Goal: Register for event/course

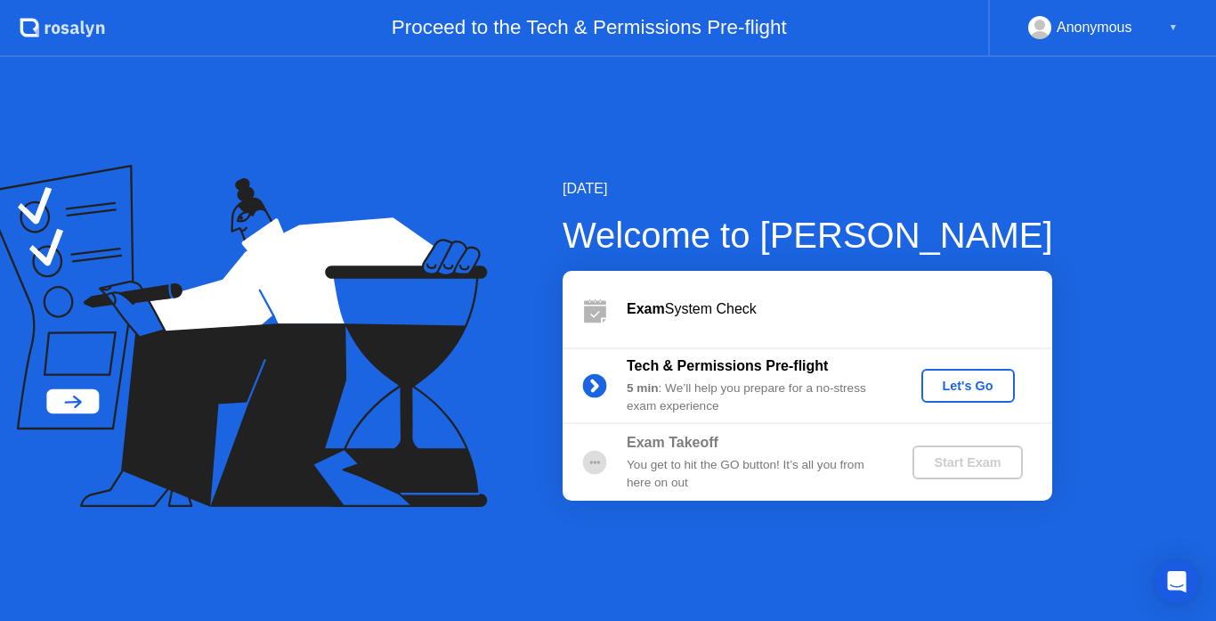
click at [354, 87] on div "[DATE] Welcome to [PERSON_NAME] Exam System Check Tech & Permissions Pre-flight…" at bounding box center [608, 339] width 1216 height 564
click at [965, 384] on div "Let's Go" at bounding box center [968, 385] width 79 height 14
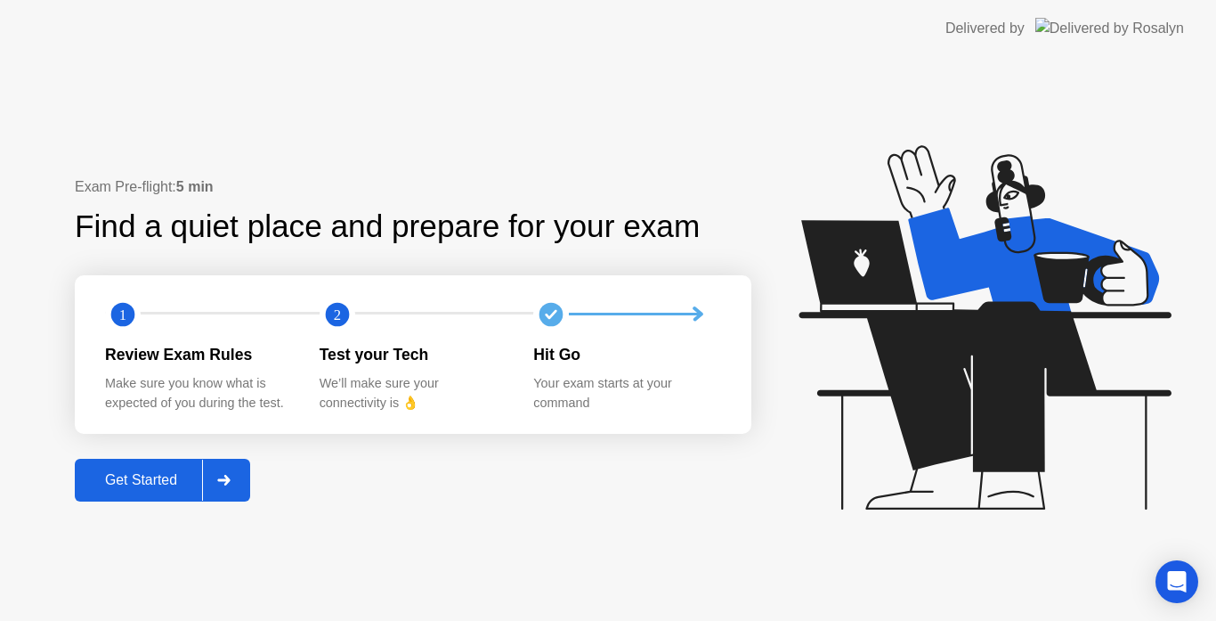
click at [142, 478] on div "Get Started" at bounding box center [141, 480] width 122 height 16
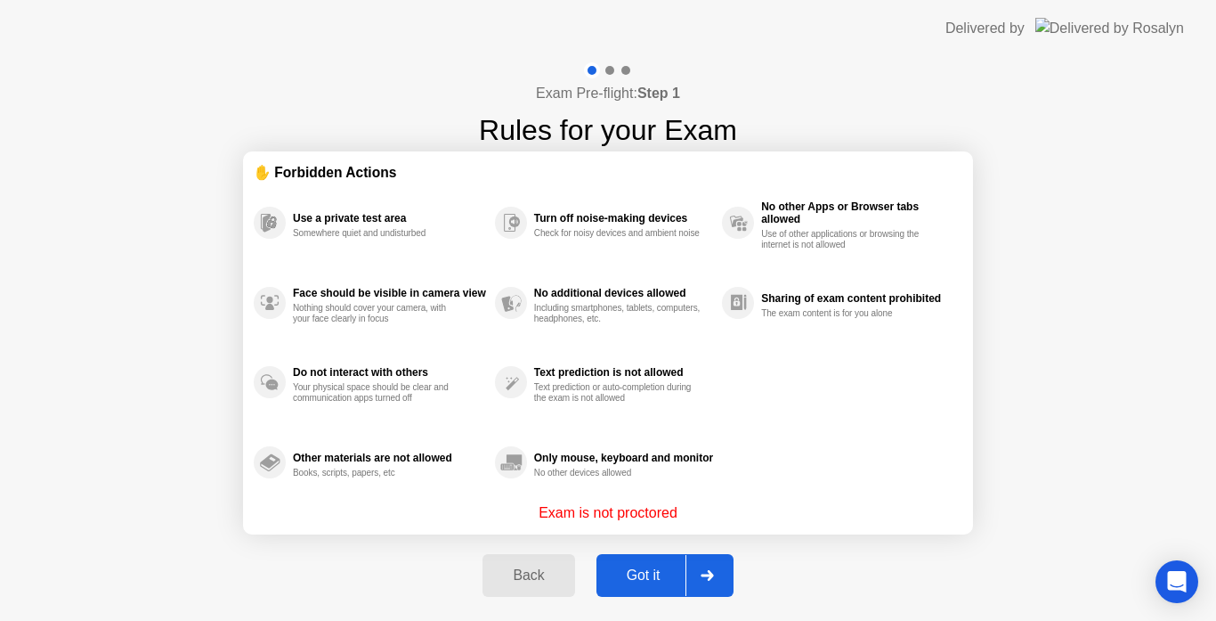
click at [612, 77] on div at bounding box center [608, 70] width 52 height 16
click at [583, 362] on div "Text prediction is not allowed Text prediction or auto-completion during the ex…" at bounding box center [623, 382] width 179 height 43
click at [370, 207] on div "Use a private test area Somewhere quiet and undisturbed" at bounding box center [389, 223] width 193 height 32
click at [337, 174] on div "✋ Forbidden Actions" at bounding box center [608, 172] width 709 height 20
click at [725, 572] on div at bounding box center [706, 575] width 43 height 41
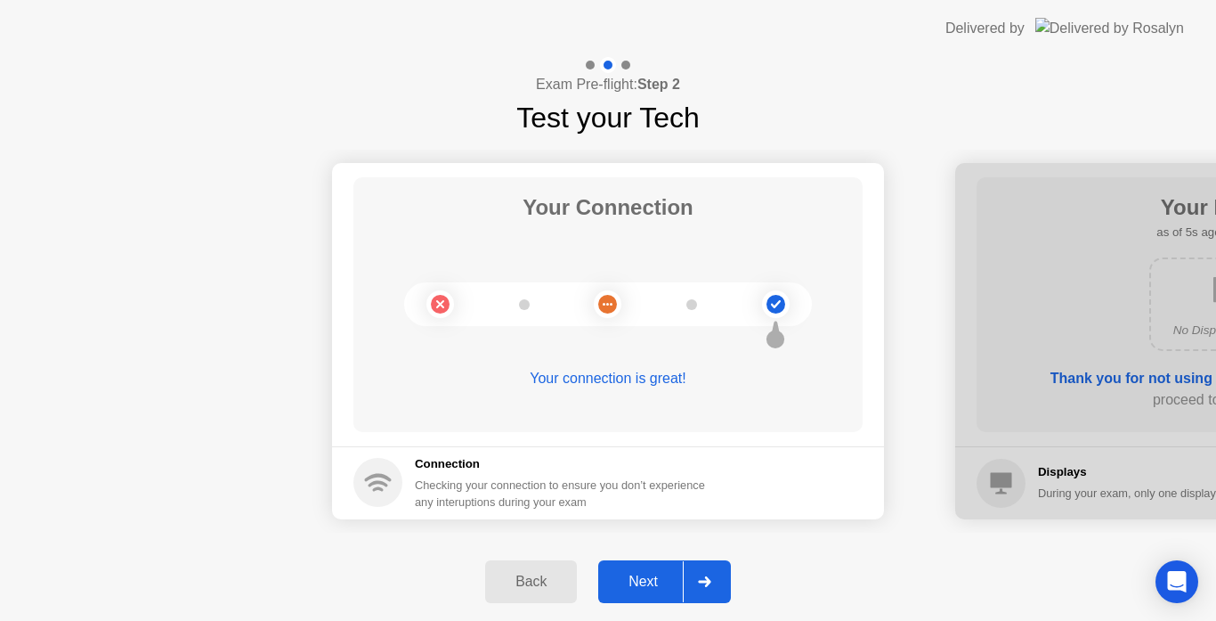
click at [659, 580] on div "Next" at bounding box center [643, 581] width 79 height 16
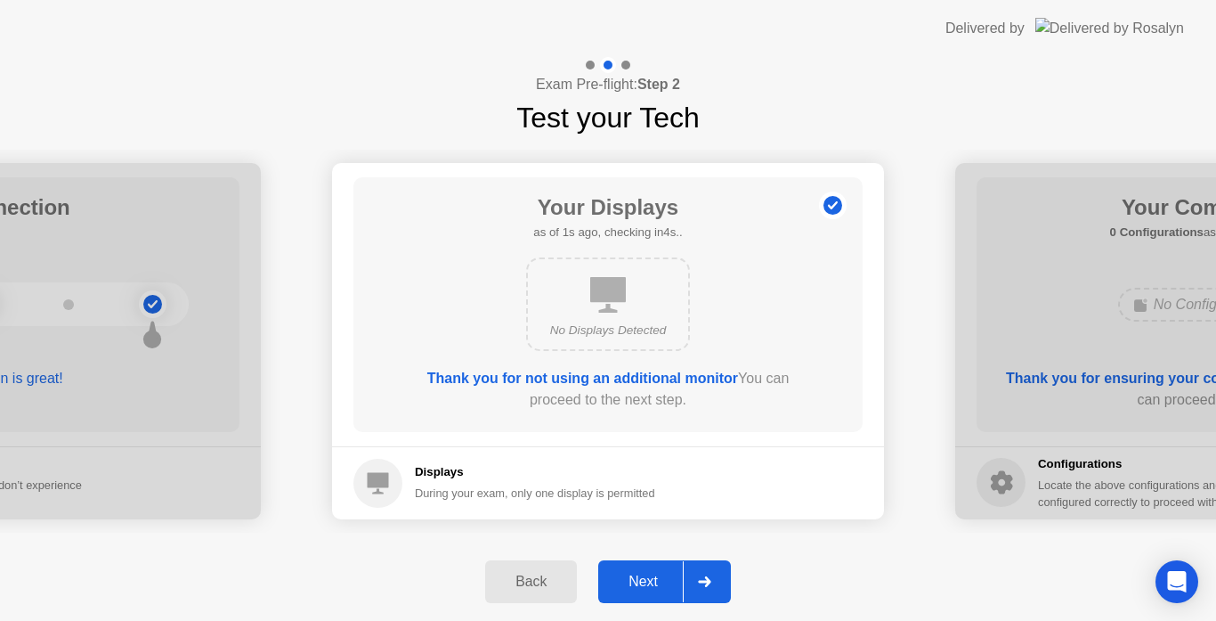
click at [659, 580] on div "Next" at bounding box center [643, 581] width 79 height 16
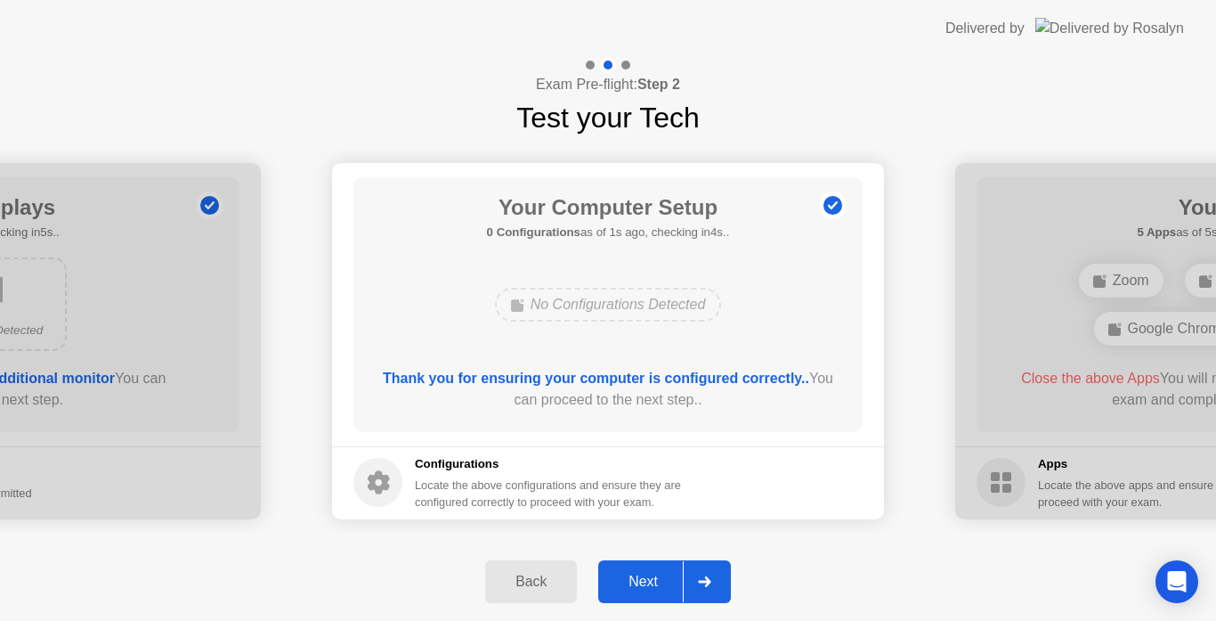
click at [661, 575] on div "Next" at bounding box center [643, 581] width 79 height 16
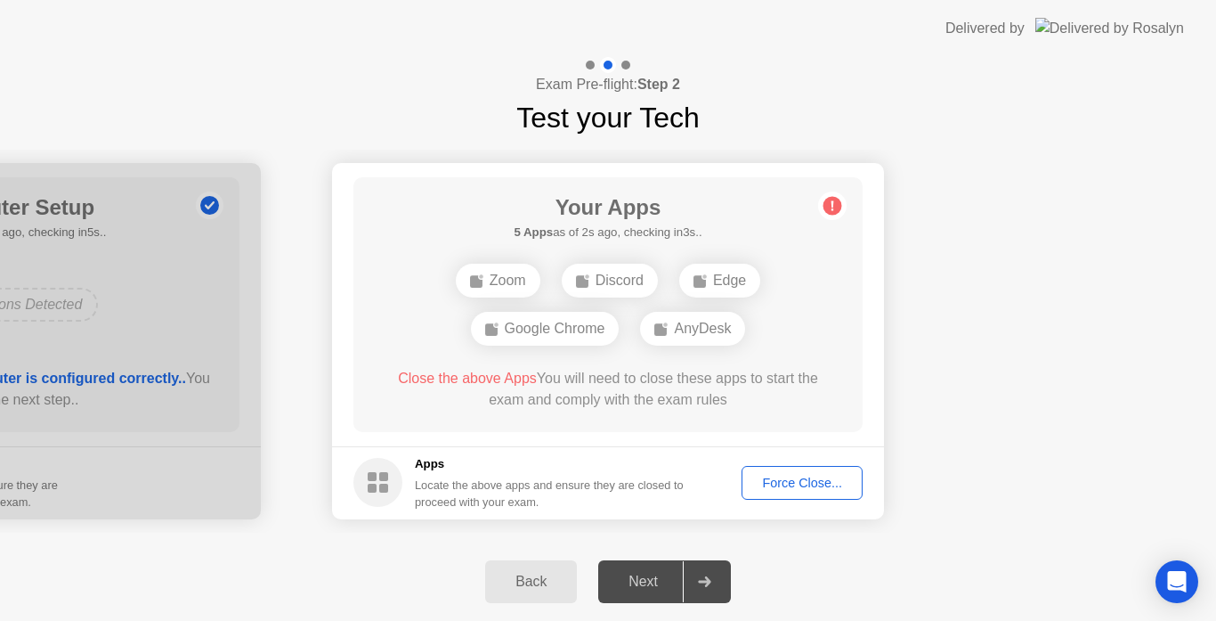
click at [808, 484] on div "Force Close..." at bounding box center [802, 482] width 109 height 14
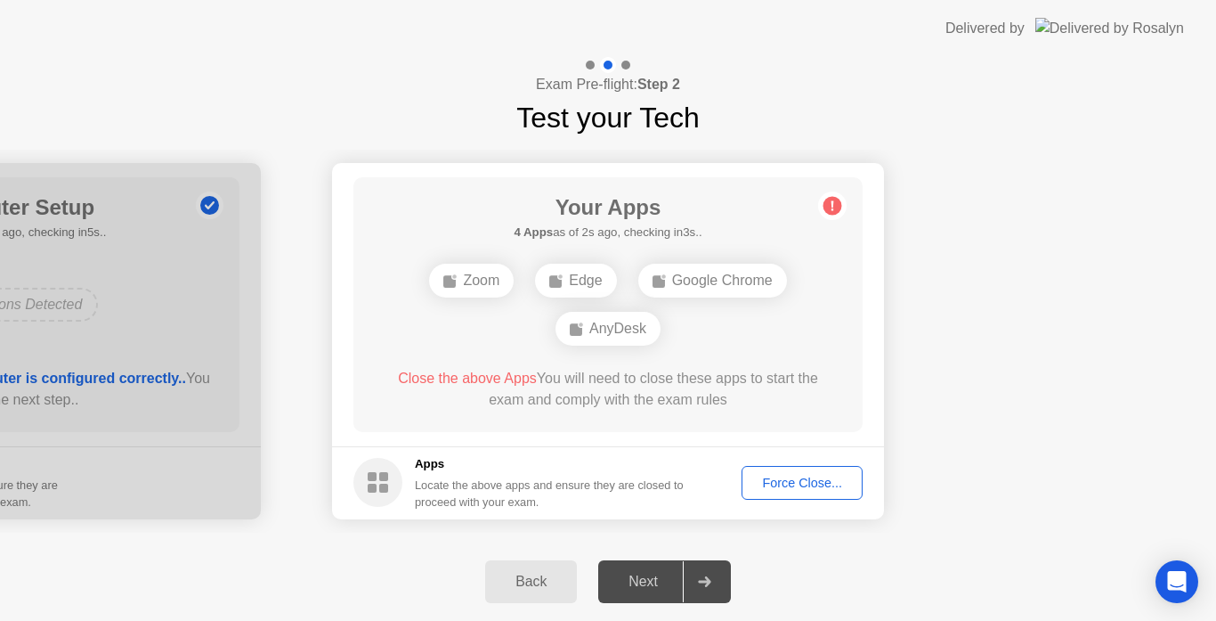
click at [815, 477] on div "Force Close..." at bounding box center [802, 482] width 109 height 14
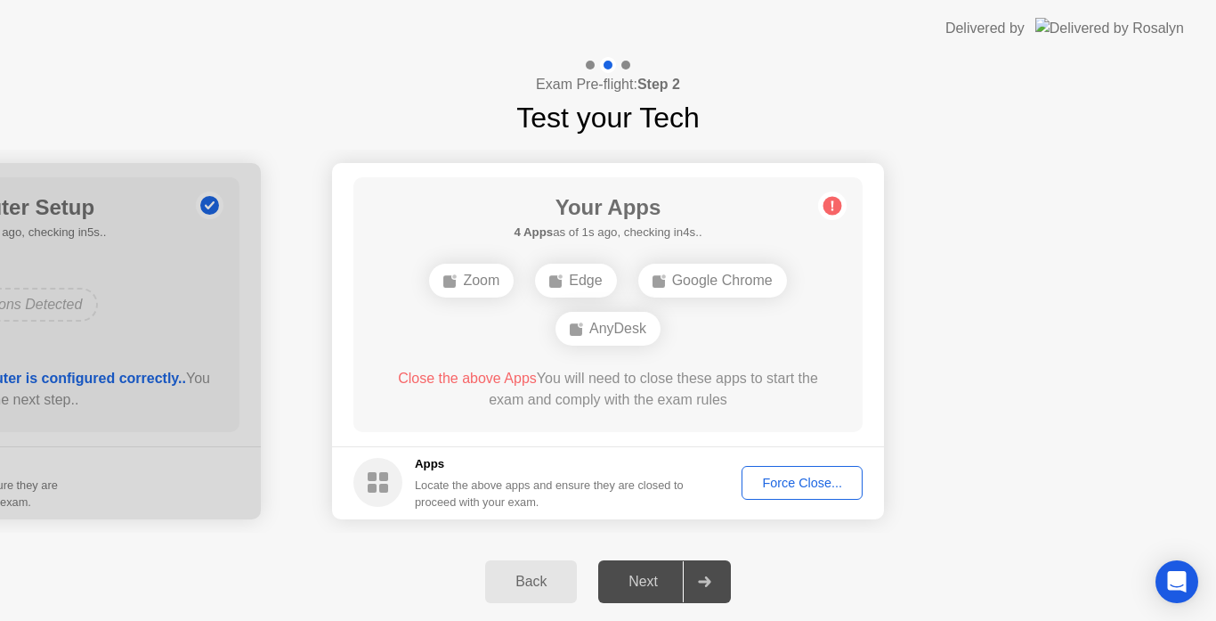
click at [819, 477] on div "Force Close..." at bounding box center [802, 482] width 109 height 14
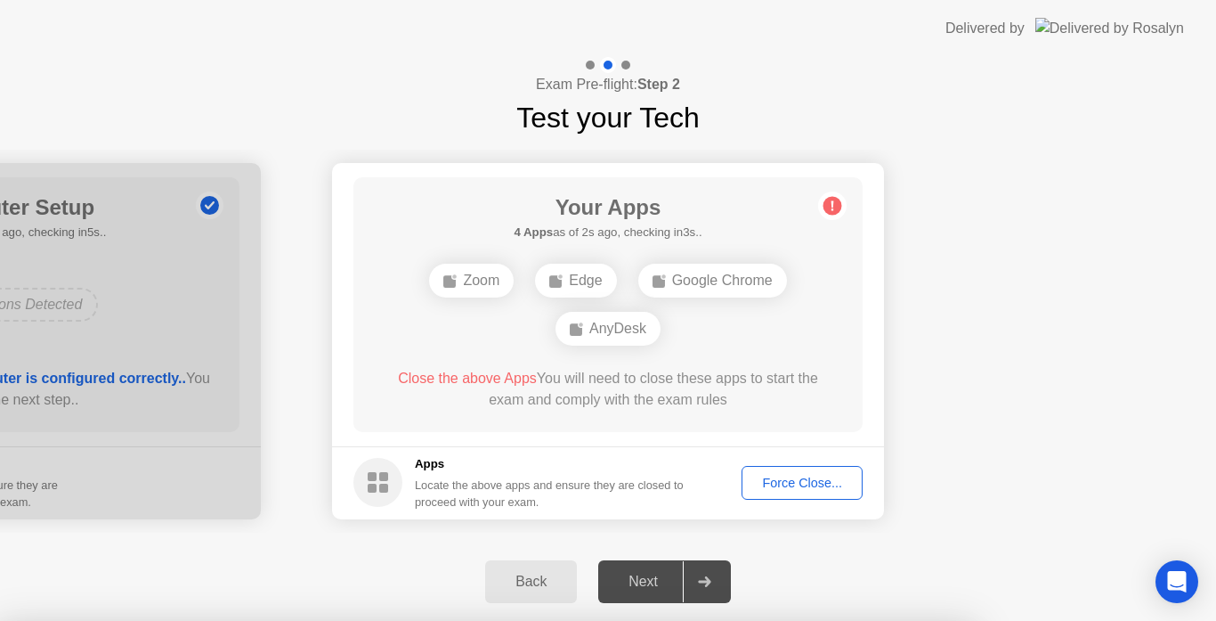
click at [304, 620] on div at bounding box center [608, 621] width 1216 height 0
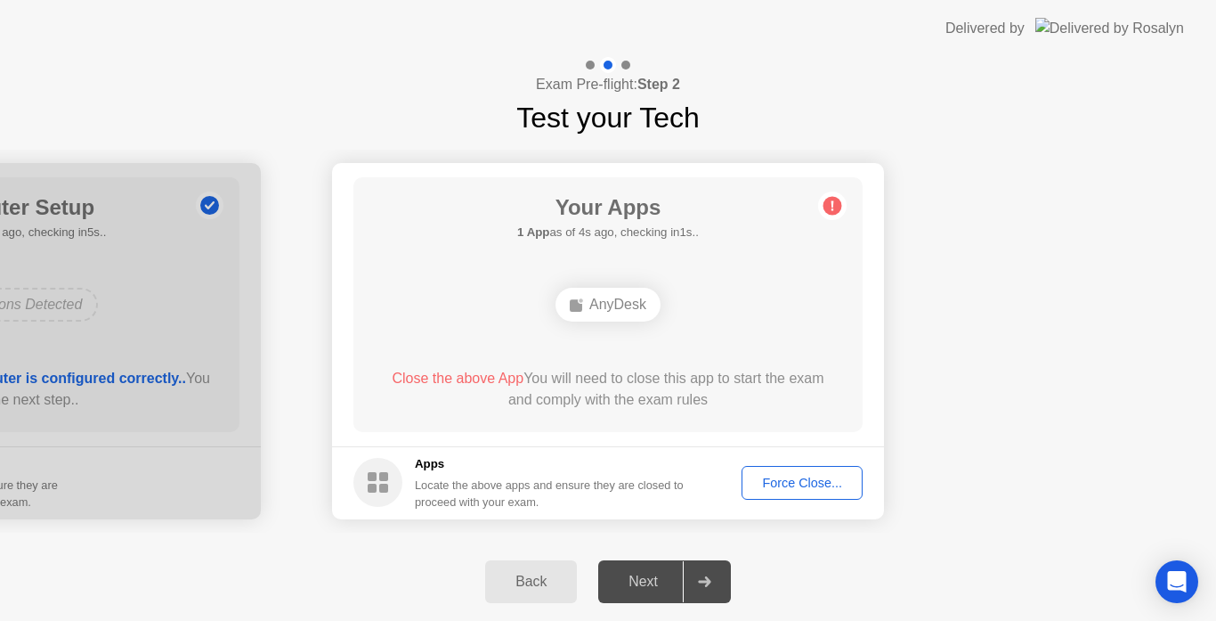
click at [814, 480] on div "Force Close..." at bounding box center [802, 482] width 109 height 14
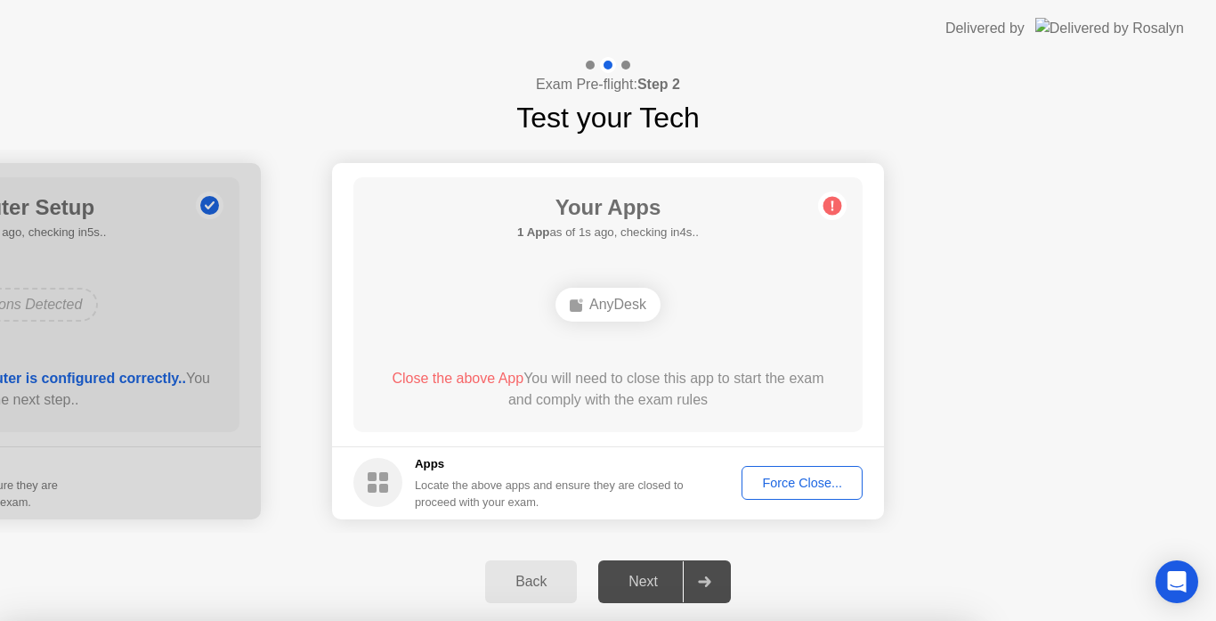
click at [279, 620] on div at bounding box center [608, 621] width 1216 height 0
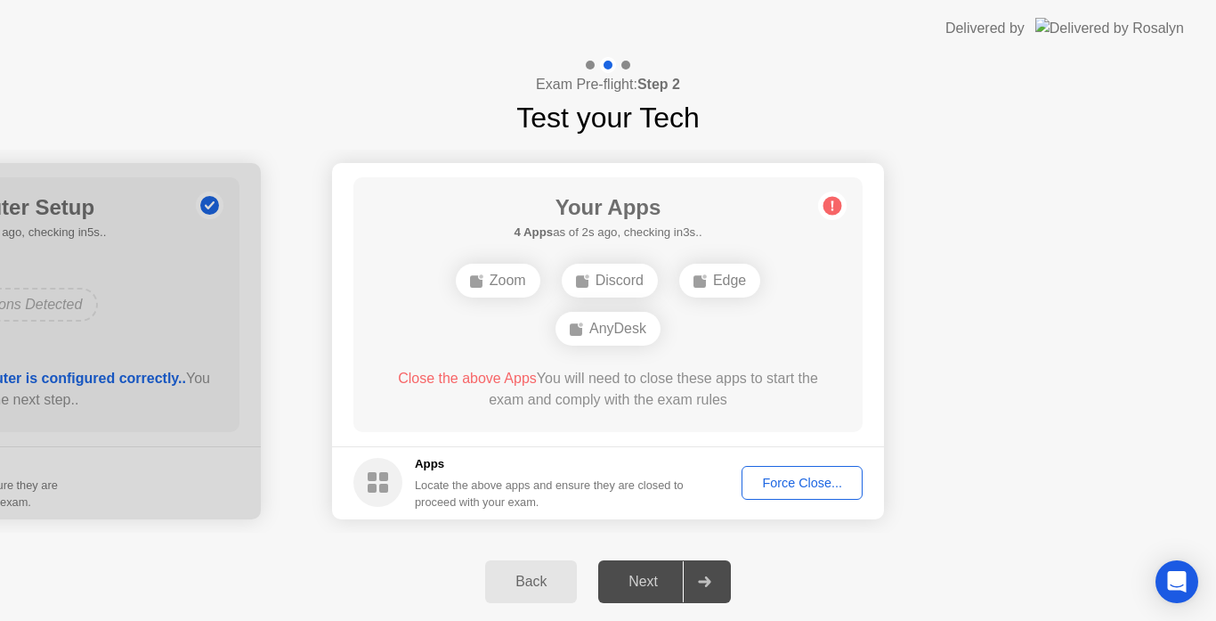
click at [822, 486] on div "Force Close..." at bounding box center [802, 482] width 109 height 14
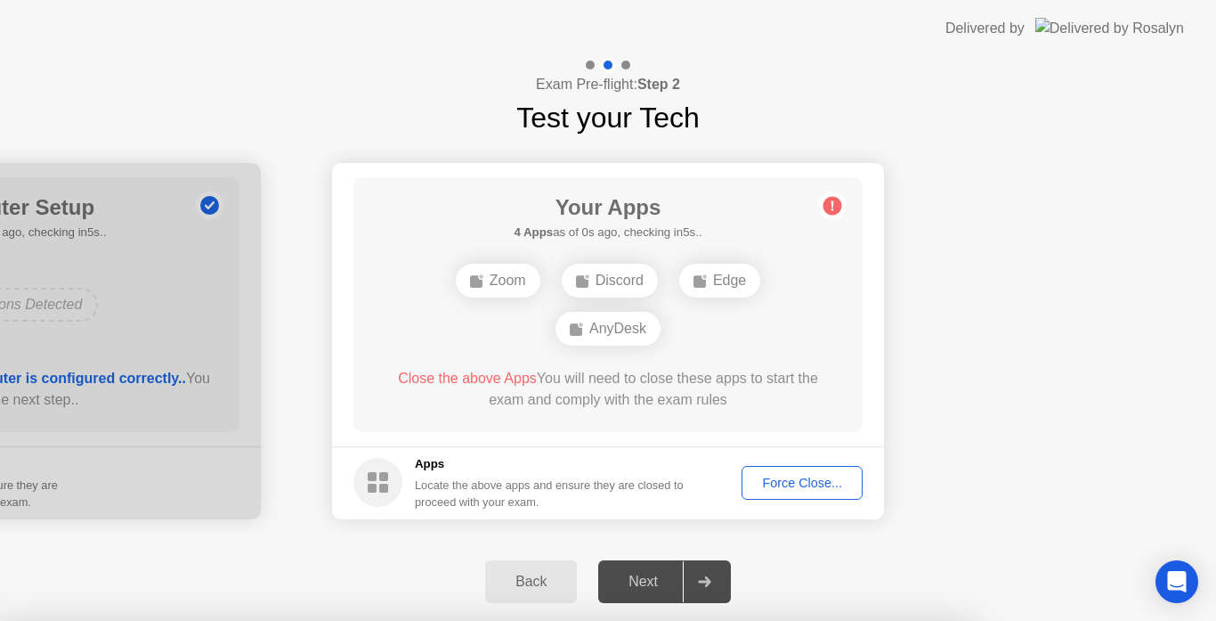
click at [330, 620] on div at bounding box center [608, 621] width 1216 height 0
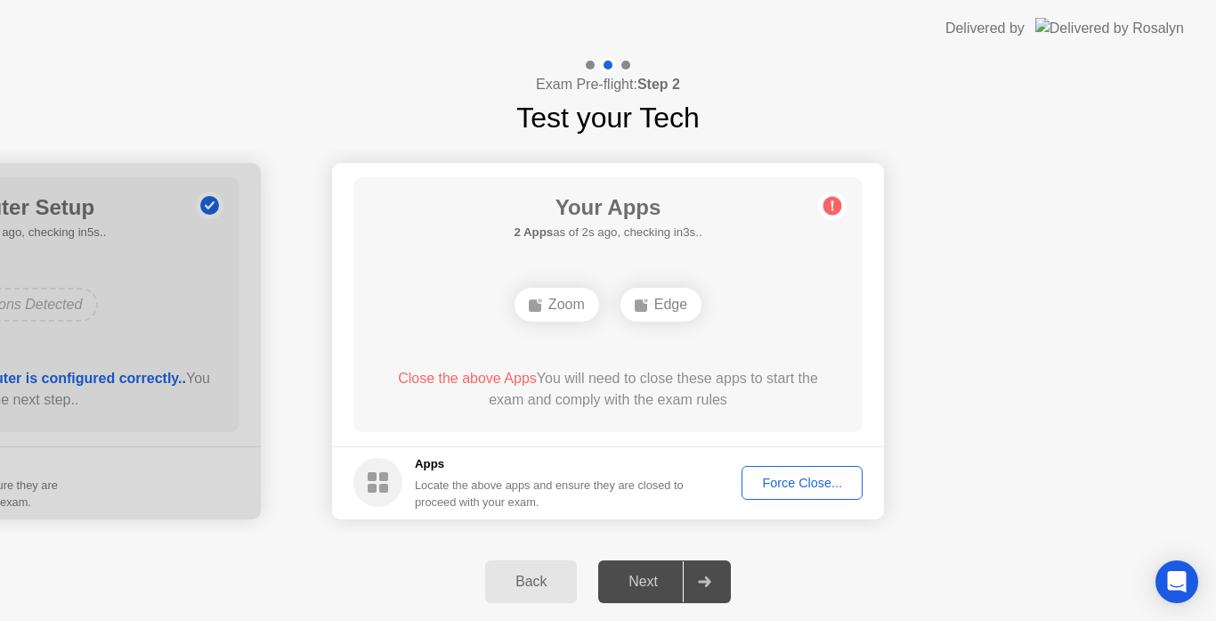
click at [793, 480] on div "Force Close..." at bounding box center [802, 482] width 109 height 14
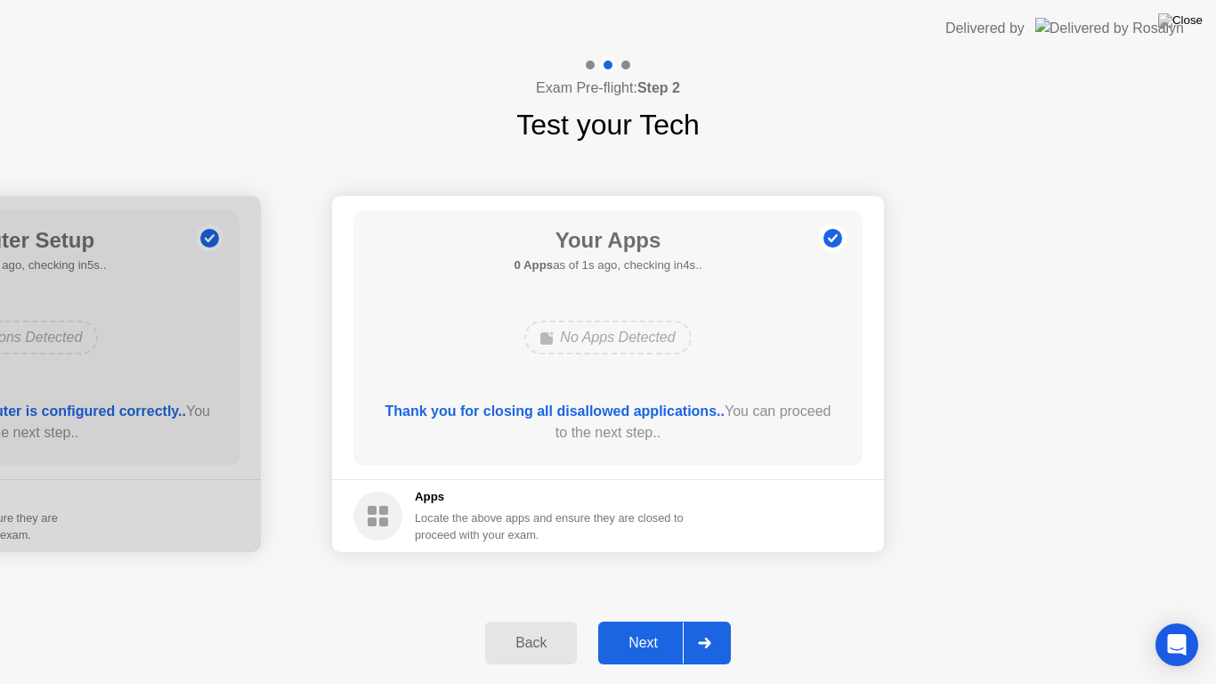
click at [529, 620] on div "Back" at bounding box center [531, 643] width 81 height 16
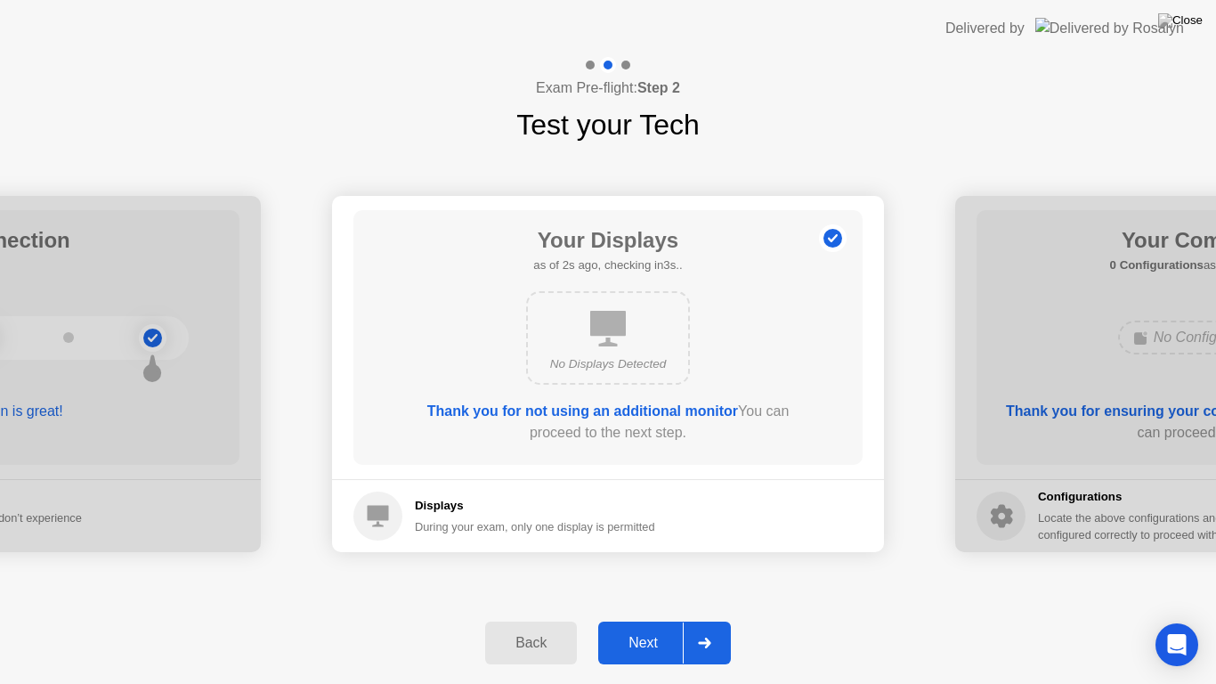
click at [718, 620] on div at bounding box center [704, 642] width 43 height 41
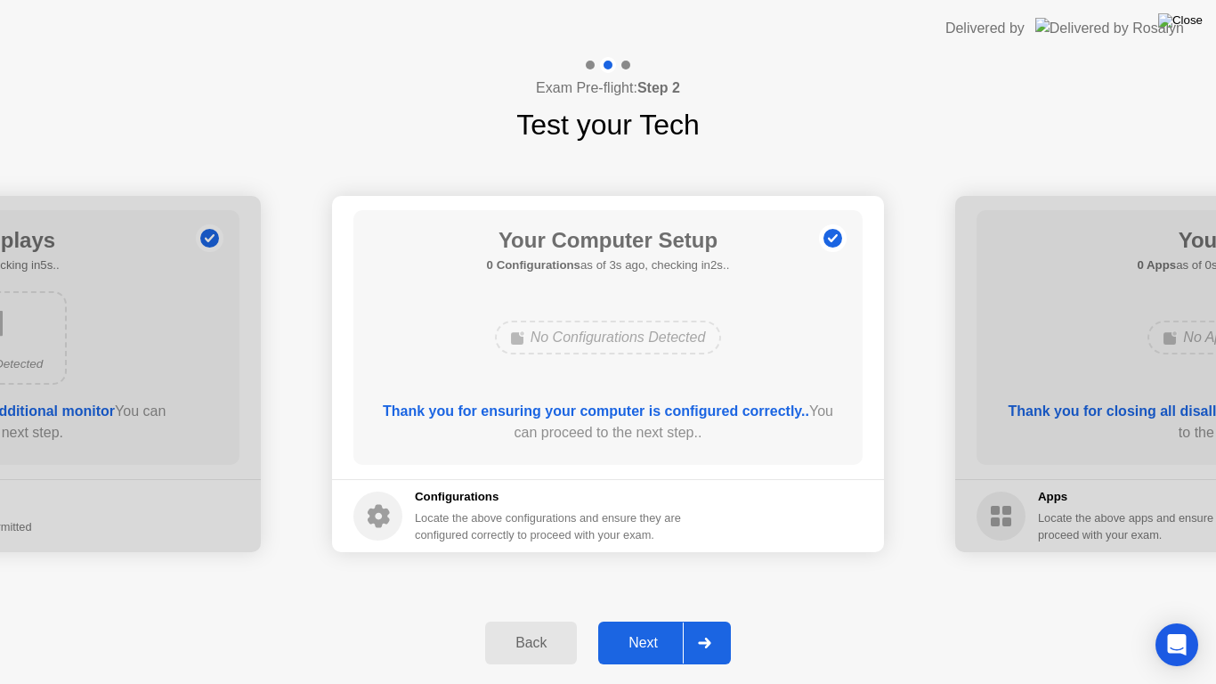
click at [1186, 24] on img at bounding box center [1180, 20] width 45 height 14
click at [518, 620] on button "Back" at bounding box center [531, 642] width 92 height 43
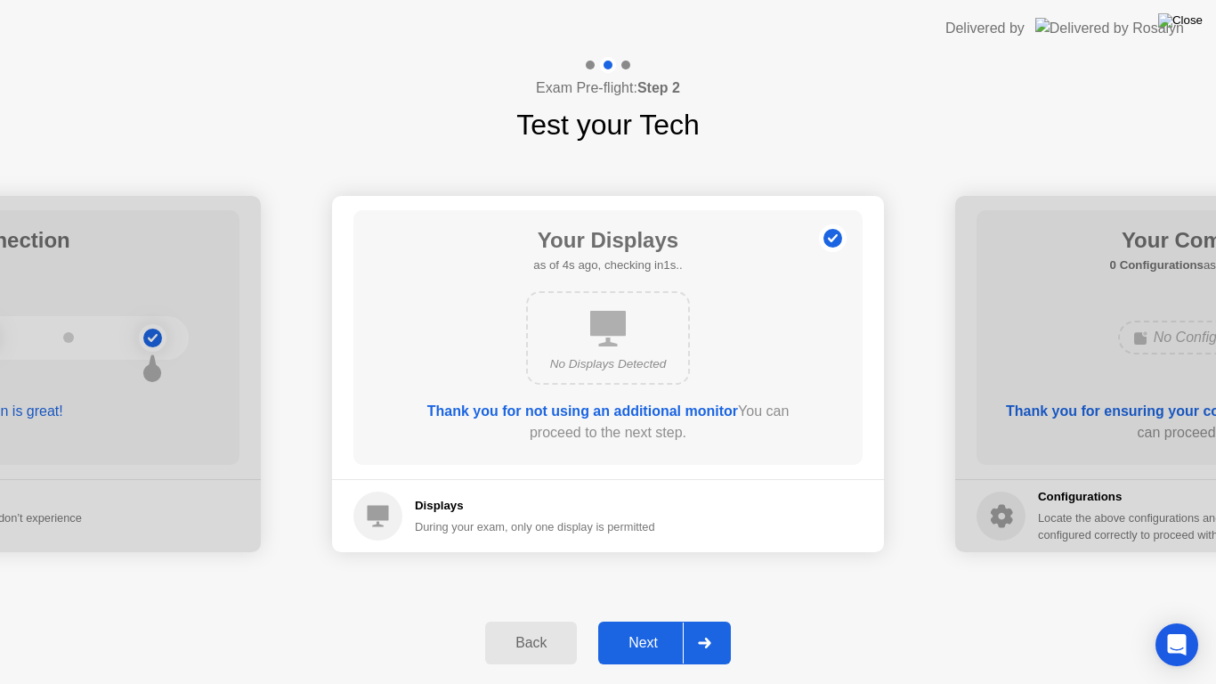
click at [1191, 27] on img at bounding box center [1180, 20] width 45 height 14
click at [709, 620] on icon at bounding box center [704, 642] width 12 height 11
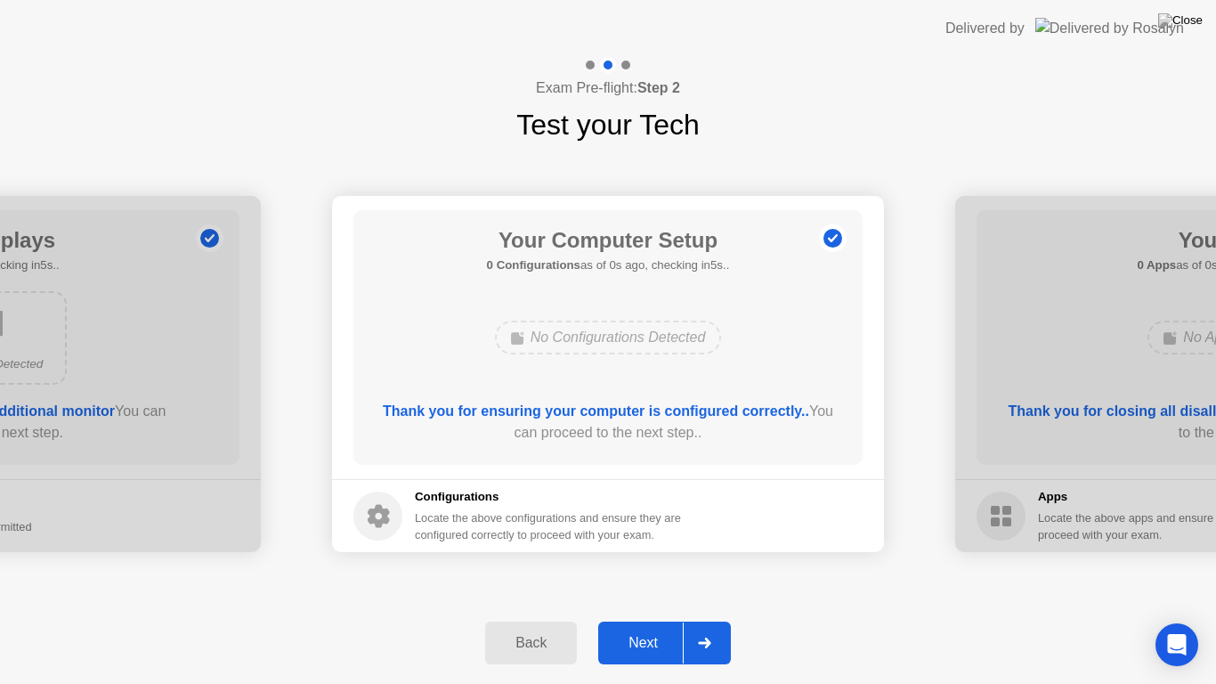
click at [720, 620] on div at bounding box center [704, 642] width 43 height 41
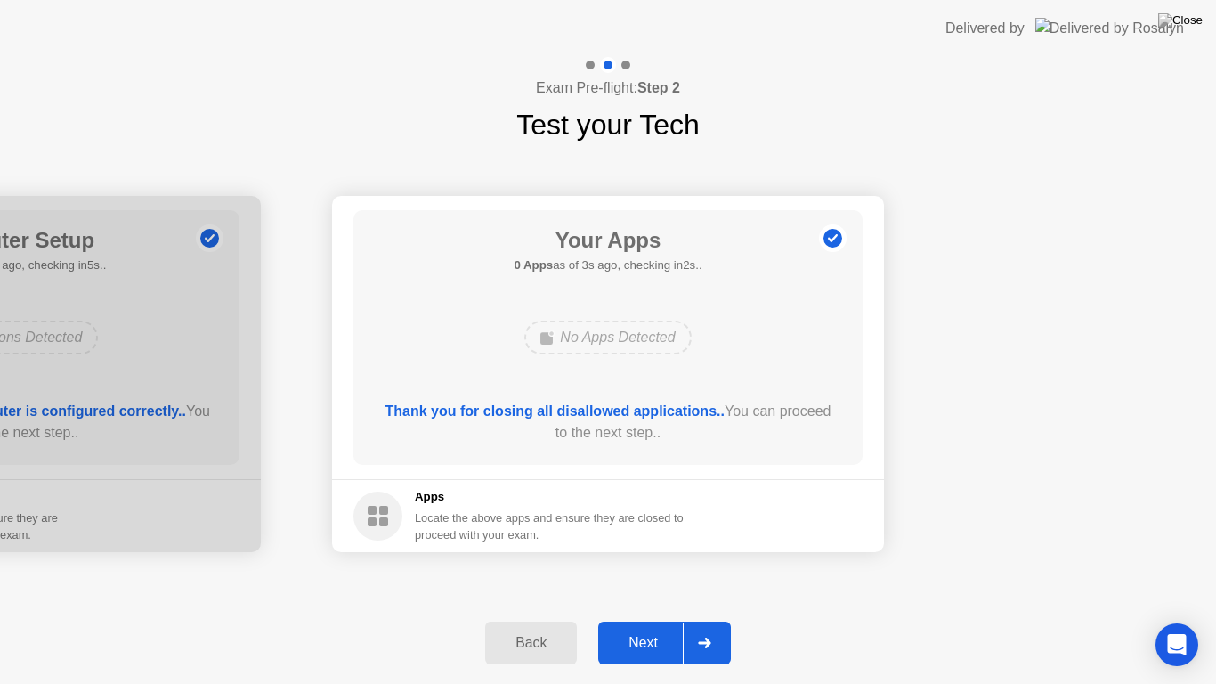
click at [637, 620] on div "Next" at bounding box center [643, 643] width 79 height 16
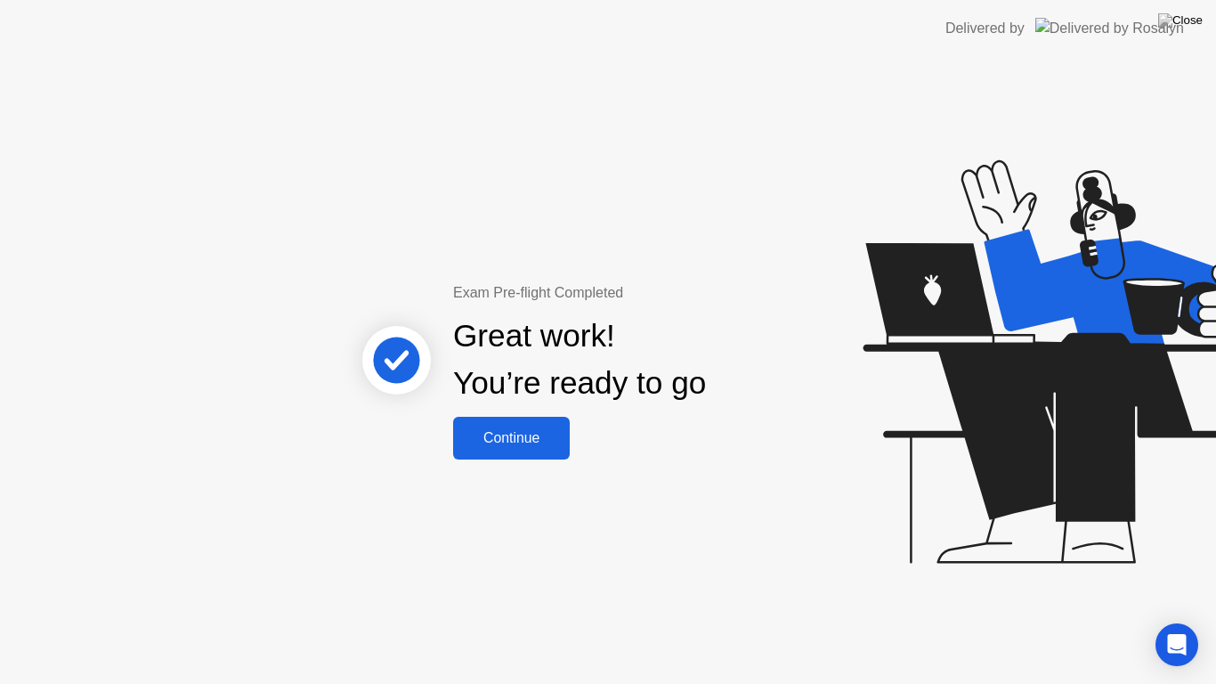
click at [502, 431] on div "Continue" at bounding box center [511, 438] width 106 height 16
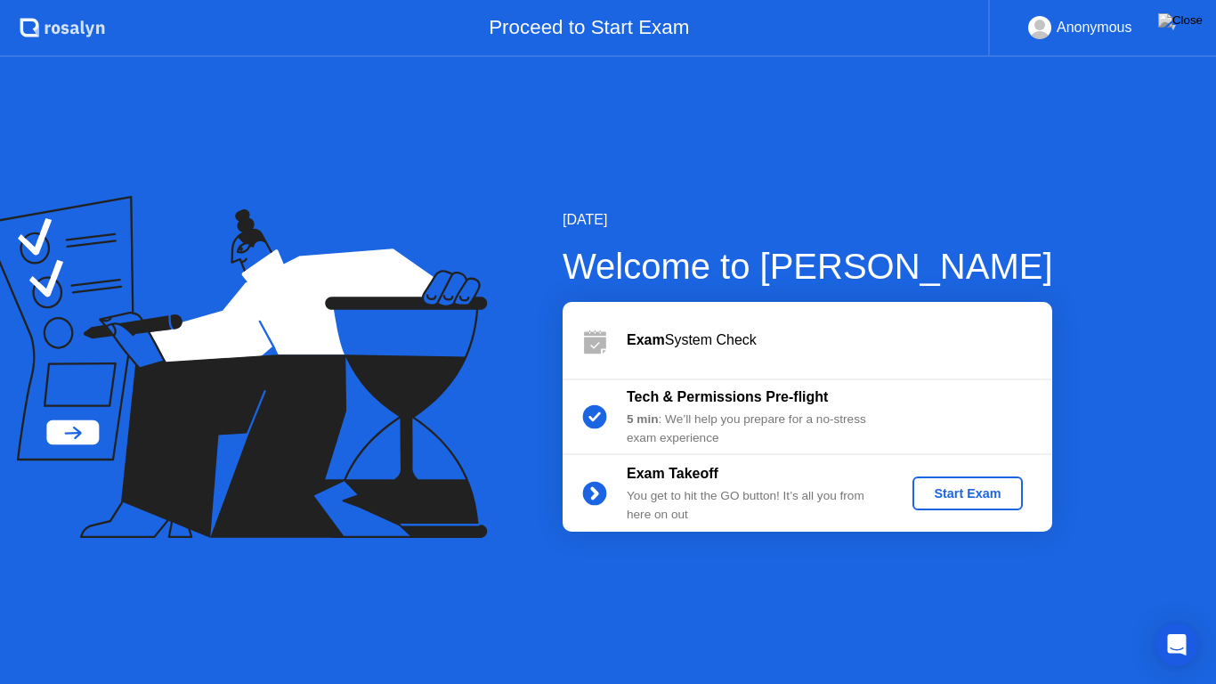
click at [956, 495] on div "Start Exam" at bounding box center [967, 493] width 95 height 14
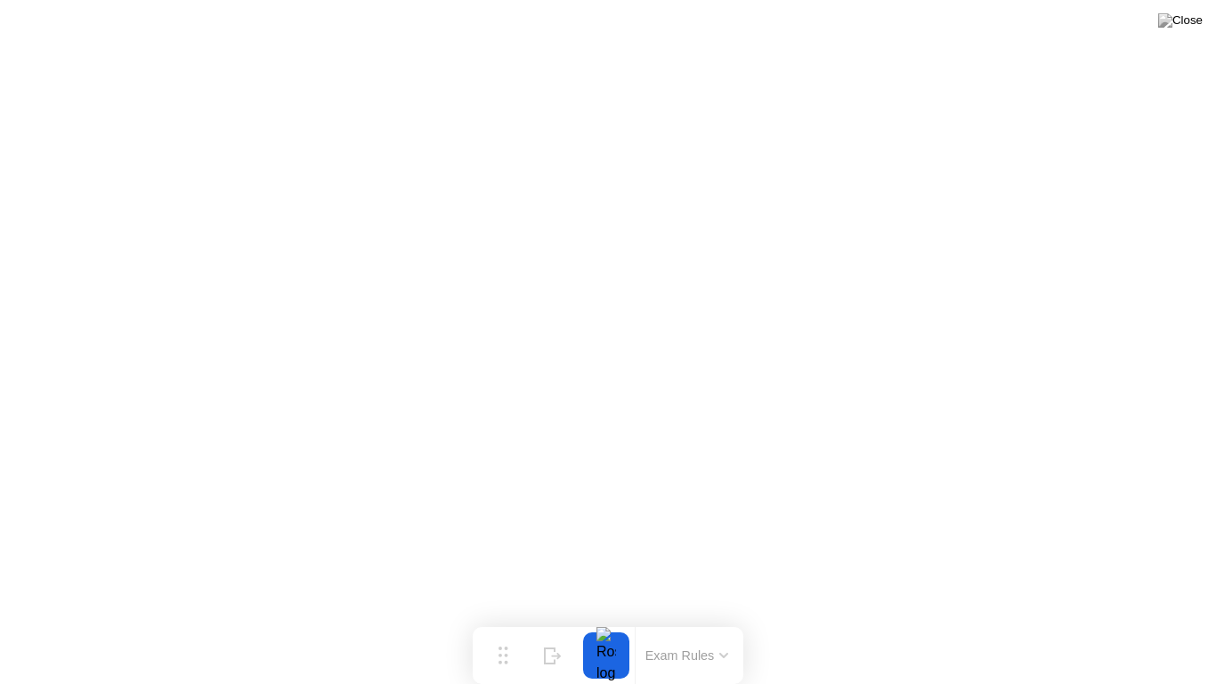
click at [612, 620] on div at bounding box center [606, 655] width 37 height 46
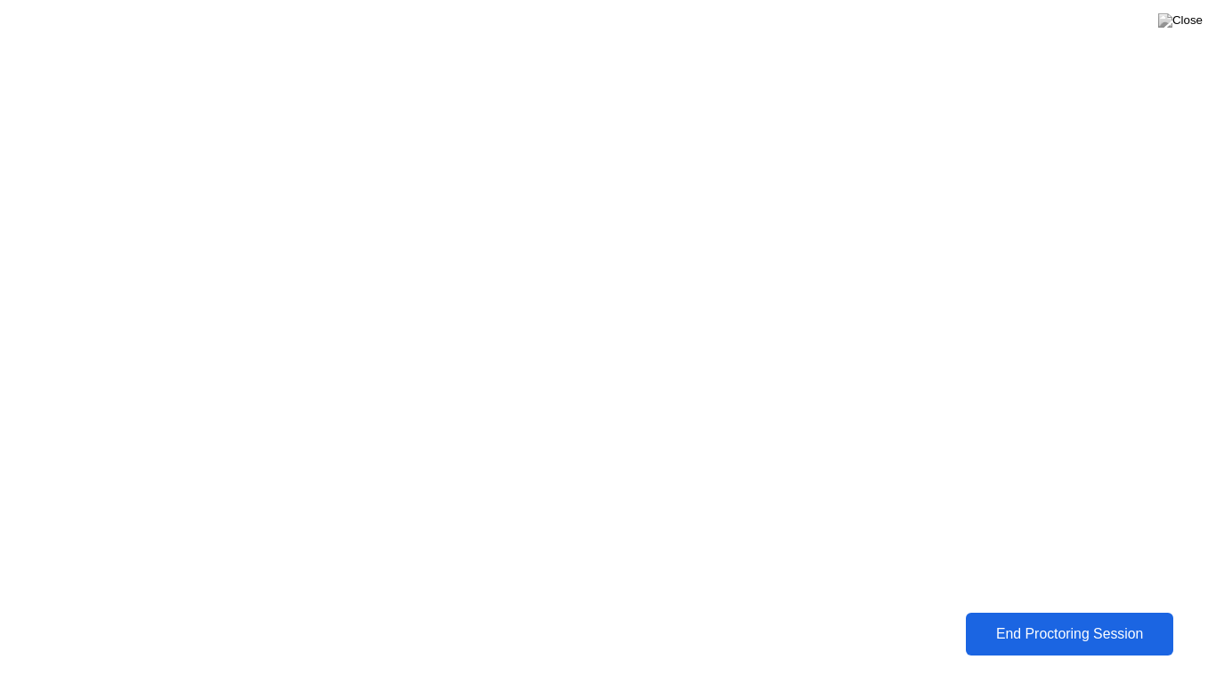
click at [1095, 620] on div "End Proctoring Session" at bounding box center [1069, 634] width 197 height 16
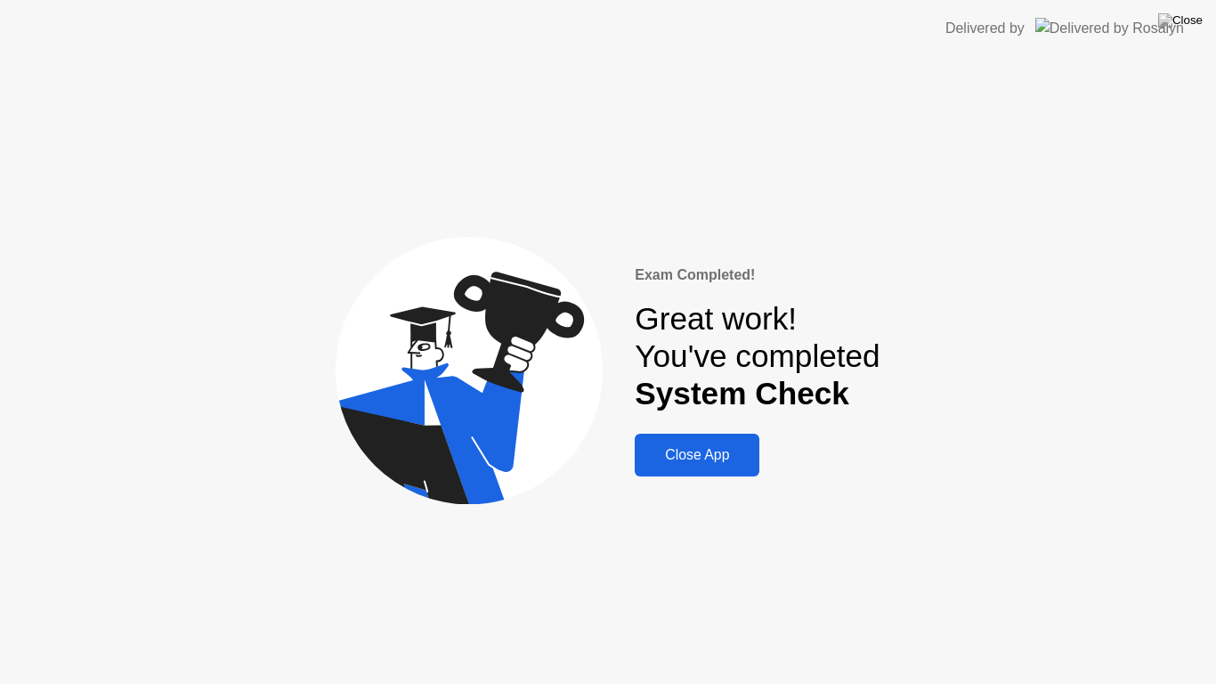
click at [694, 450] on div "Close App" at bounding box center [697, 455] width 114 height 16
